Goal: Find specific page/section: Find specific page/section

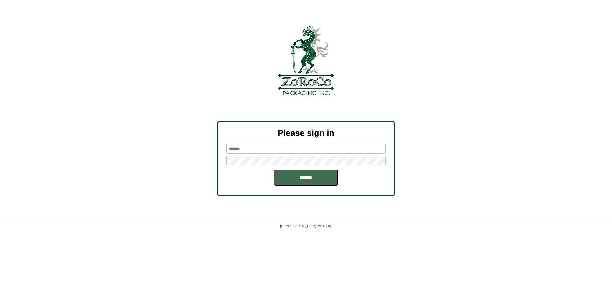
type input "*********"
click at [317, 179] on input "*****" at bounding box center [306, 178] width 64 height 16
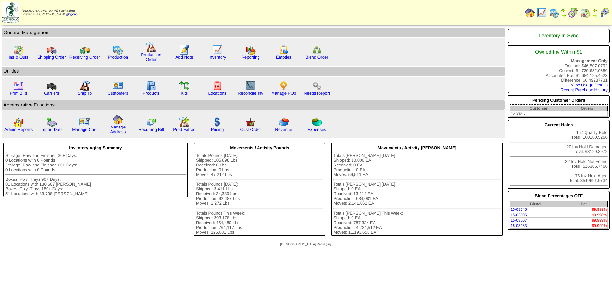
click at [554, 14] on img at bounding box center [554, 13] width 10 height 10
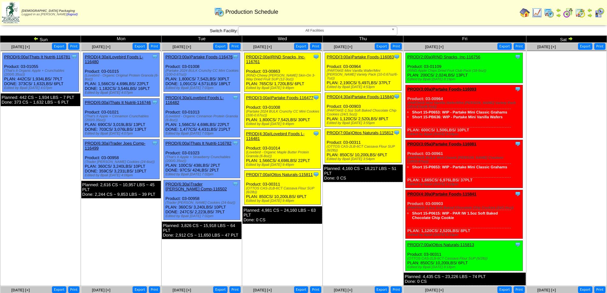
click at [36, 38] on img at bounding box center [35, 38] width 5 height 5
